Goal: Information Seeking & Learning: Learn about a topic

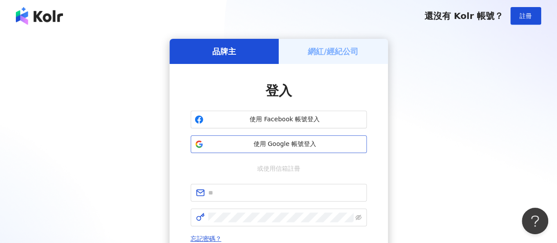
click at [326, 138] on button "使用 Google 帳號登入" at bounding box center [279, 144] width 176 height 18
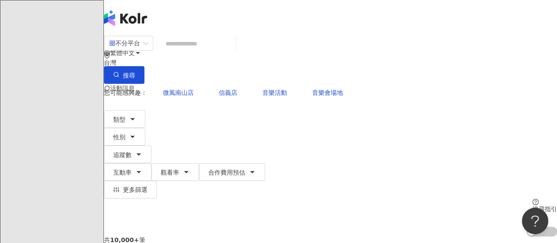
click at [215, 51] on input "search" at bounding box center [196, 43] width 71 height 17
paste input "**********"
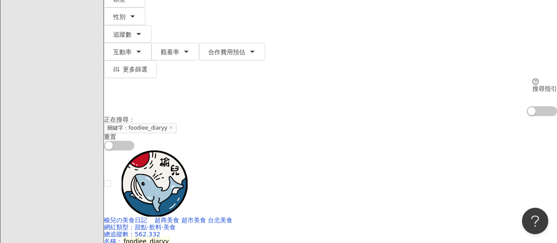
scroll to position [81, 0]
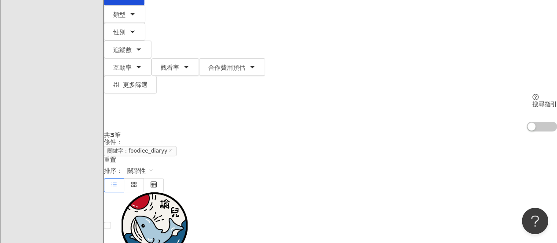
scroll to position [0, 0]
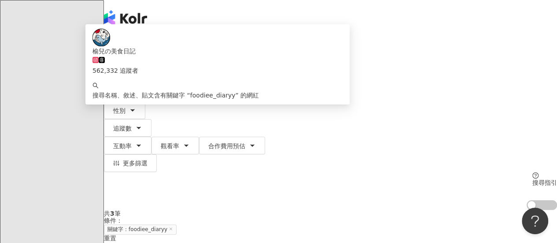
drag, startPoint x: 250, startPoint y: 56, endPoint x: 141, endPoint y: 38, distance: 110.6
click at [141, 38] on div "**********" at bounding box center [330, 59] width 453 height 48
paste input "search"
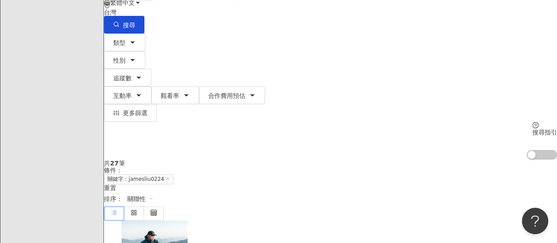
scroll to position [88, 0]
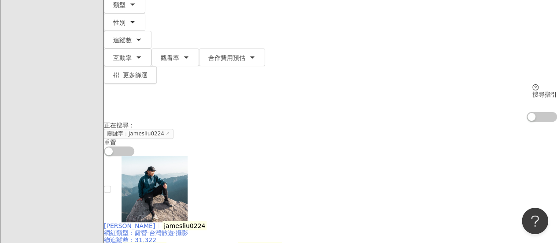
type input "**********"
click at [350, 222] on div "[PERSON_NAME]jamesliu0224" at bounding box center [330, 225] width 453 height 7
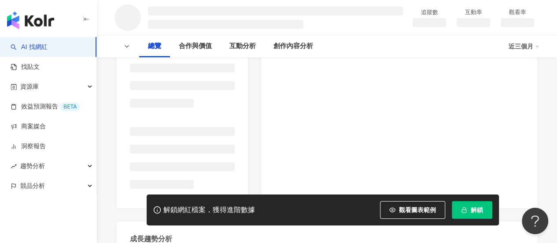
scroll to position [299, 0]
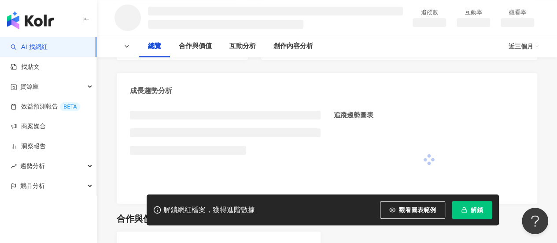
click at [467, 202] on button "解鎖" at bounding box center [472, 210] width 40 height 18
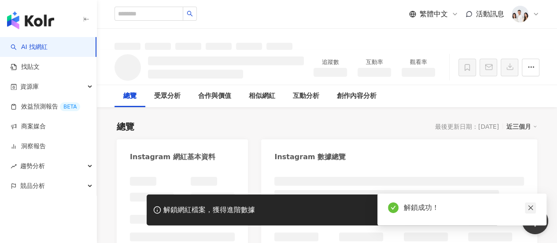
click at [532, 208] on icon "close" at bounding box center [530, 207] width 6 height 6
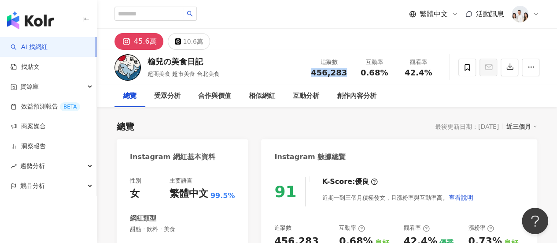
drag, startPoint x: 350, startPoint y: 77, endPoint x: 316, endPoint y: 74, distance: 34.5
click at [316, 74] on div "追蹤數 456,283 互動率 0.68% 觀看率 42.4%" at bounding box center [372, 67] width 135 height 26
copy span "456,283"
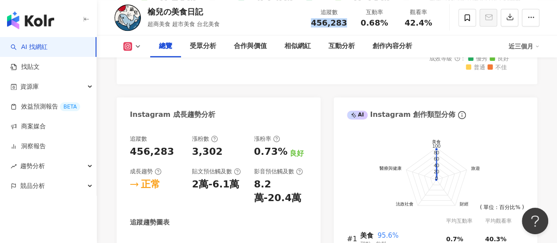
scroll to position [396, 0]
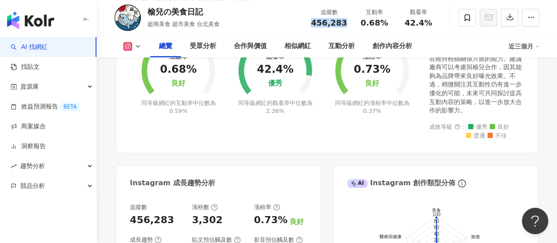
drag, startPoint x: 284, startPoint y: 73, endPoint x: 261, endPoint y: 71, distance: 23.0
click at [261, 71] on div "觀看率 42.4% 優秀 同等級網紅的觀看率中位數為 2.36%" at bounding box center [275, 68] width 97 height 119
drag, startPoint x: 262, startPoint y: 68, endPoint x: 291, endPoint y: 73, distance: 29.4
click at [291, 73] on div "觀看率 42.4% 優秀 同等級網紅的觀看率中位數為 2.36%" at bounding box center [275, 68] width 97 height 119
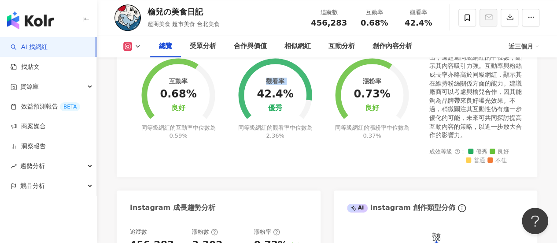
scroll to position [352, 0]
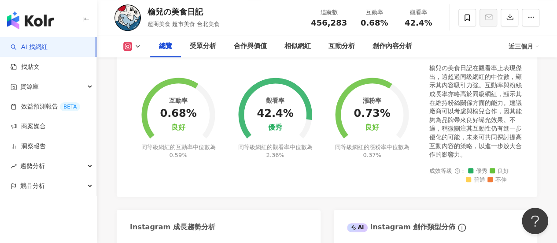
click at [264, 107] on div "42.4%" at bounding box center [275, 113] width 37 height 12
copy div "42.4%"
drag, startPoint x: 259, startPoint y: 112, endPoint x: 291, endPoint y: 114, distance: 31.7
click at [291, 114] on div "42.4%" at bounding box center [275, 113] width 37 height 12
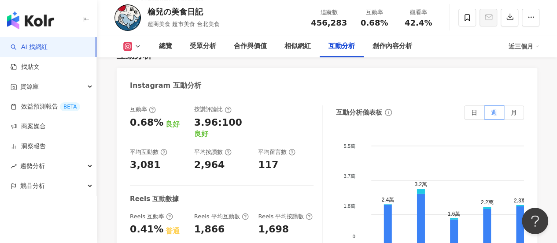
scroll to position [1849, 0]
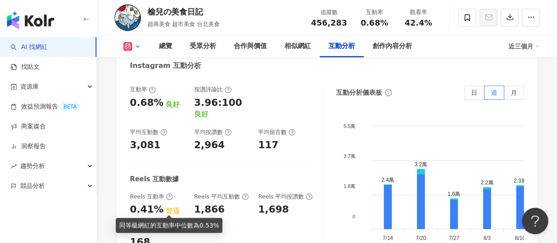
click at [165, 206] on div "普通" at bounding box center [172, 211] width 14 height 10
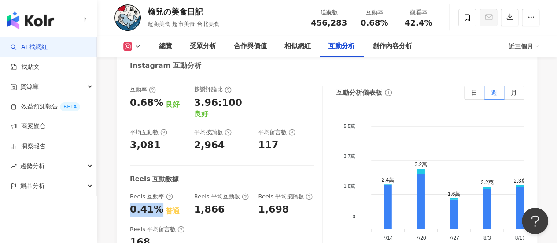
drag, startPoint x: 158, startPoint y: 204, endPoint x: 128, endPoint y: 201, distance: 30.0
click at [128, 201] on div "互動率 0.68% 良好 按讚評論比 3.96:100 良好 平均互動數 3,081 平均按讚數 2,964 平均留言數 117 Reels 互動數據 Ree…" at bounding box center [327, 176] width 420 height 198
copy div "0.41%"
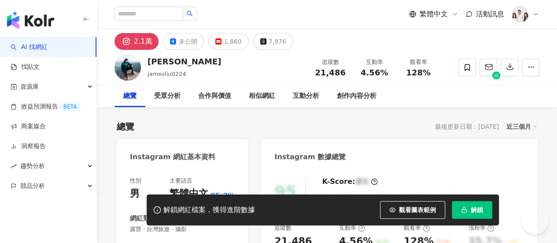
click at [473, 206] on span "解鎖" at bounding box center [477, 209] width 12 height 7
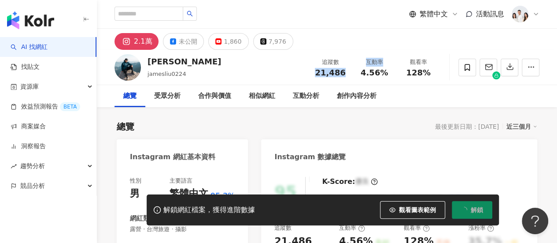
drag, startPoint x: 337, startPoint y: 74, endPoint x: 310, endPoint y: 73, distance: 26.9
click at [309, 73] on div "追蹤數 21,486 互動率 4.56% 觀看率 128%" at bounding box center [374, 67] width 132 height 26
click at [352, 75] on div "追蹤數 21,486 互動率 4.56% 觀看率 128%" at bounding box center [374, 67] width 132 height 26
click at [344, 75] on div "21,486" at bounding box center [329, 72] width 33 height 9
click at [349, 74] on div "追蹤數 21,486" at bounding box center [330, 67] width 44 height 19
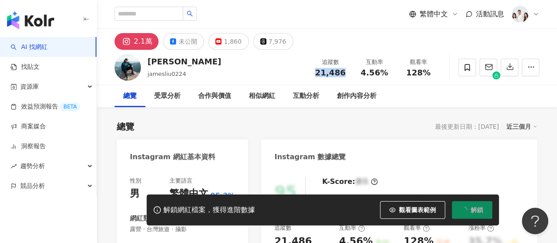
drag, startPoint x: 334, startPoint y: 72, endPoint x: 316, endPoint y: 72, distance: 17.2
click at [316, 72] on div "21,486" at bounding box center [329, 72] width 33 height 9
copy span "21,486"
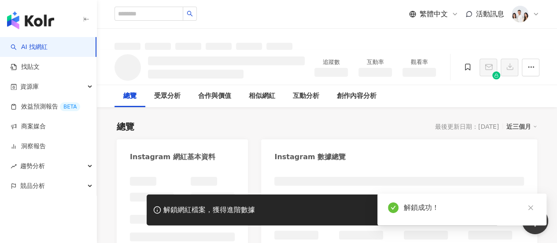
click at [375, 76] on div "互動率" at bounding box center [375, 67] width 44 height 19
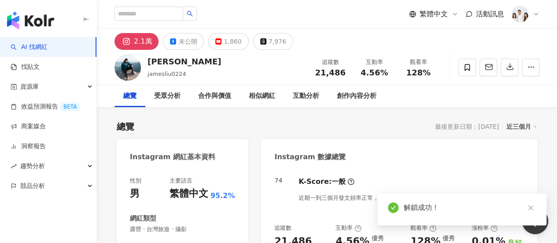
click at [393, 74] on div "互動率 4.56%" at bounding box center [374, 67] width 44 height 19
drag, startPoint x: 365, startPoint y: 75, endPoint x: 421, endPoint y: 70, distance: 55.6
click at [360, 76] on div "互動率 4.56%" at bounding box center [374, 67] width 44 height 19
drag, startPoint x: 421, startPoint y: 70, endPoint x: 404, endPoint y: 73, distance: 16.9
click at [404, 73] on div "觀看率 128%" at bounding box center [418, 67] width 44 height 19
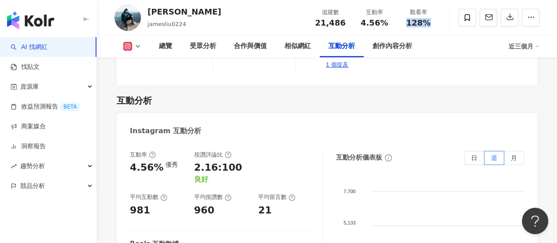
scroll to position [1805, 0]
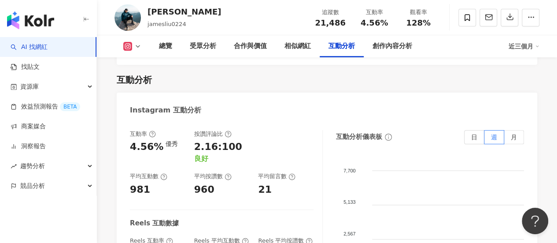
drag, startPoint x: 158, startPoint y: 180, endPoint x: 127, endPoint y: 178, distance: 31.8
click at [127, 178] on div "互動率 4.56% 優秀 按讚評論比 2.16:100 良好 平均互動數 981 平均按讚數 960 平均留言數 21 Reels 互動數據 Reels 互動…" at bounding box center [327, 220] width 420 height 198
copy div "4.56%"
